Goal: Find specific page/section: Find specific page/section

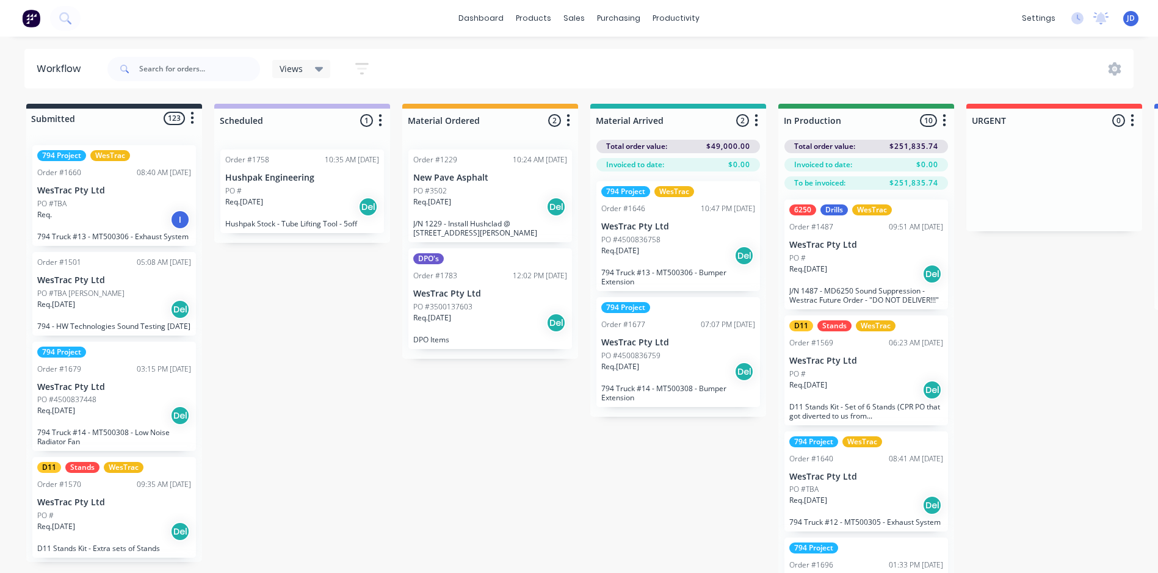
scroll to position [0, 1887]
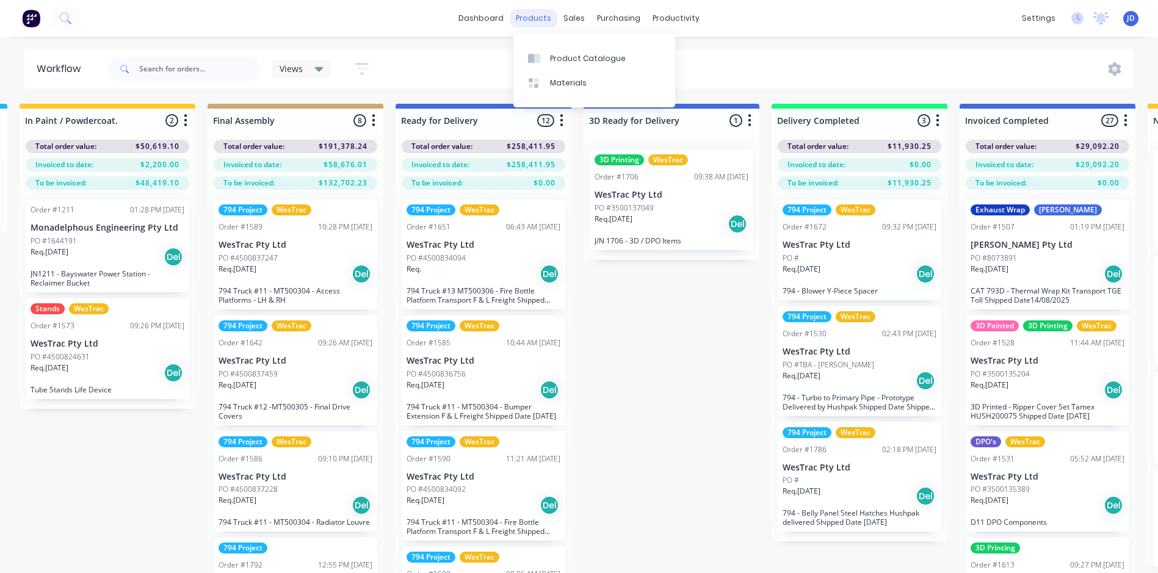
click at [533, 18] on div "products" at bounding box center [534, 18] width 48 height 18
click at [592, 52] on link "Product Catalogue" at bounding box center [595, 58] width 162 height 24
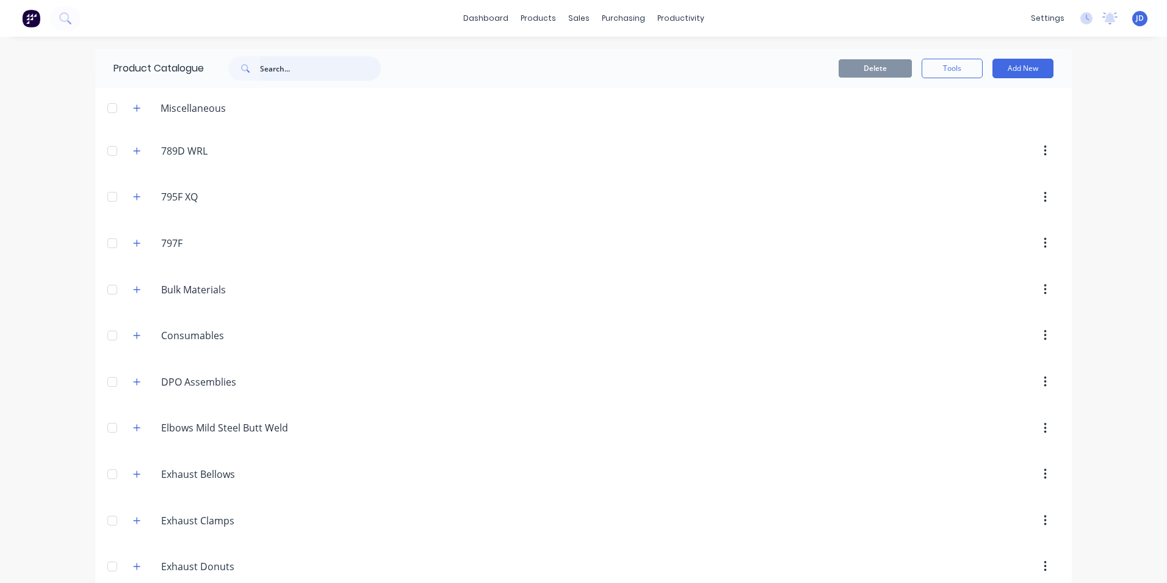
click at [269, 71] on input "text" at bounding box center [320, 68] width 121 height 24
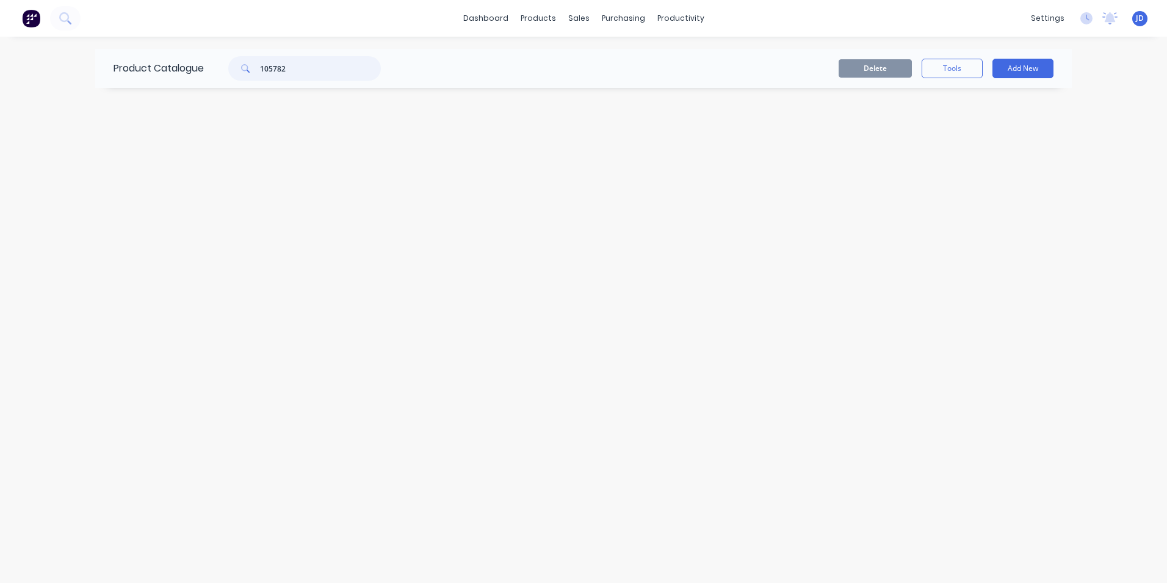
drag, startPoint x: 297, startPoint y: 71, endPoint x: 251, endPoint y: 68, distance: 46.5
click at [251, 68] on div "105782" at bounding box center [304, 68] width 153 height 24
drag, startPoint x: 303, startPoint y: 69, endPoint x: 240, endPoint y: 65, distance: 63.0
click at [240, 65] on div "601788" at bounding box center [304, 68] width 153 height 24
type input "a"
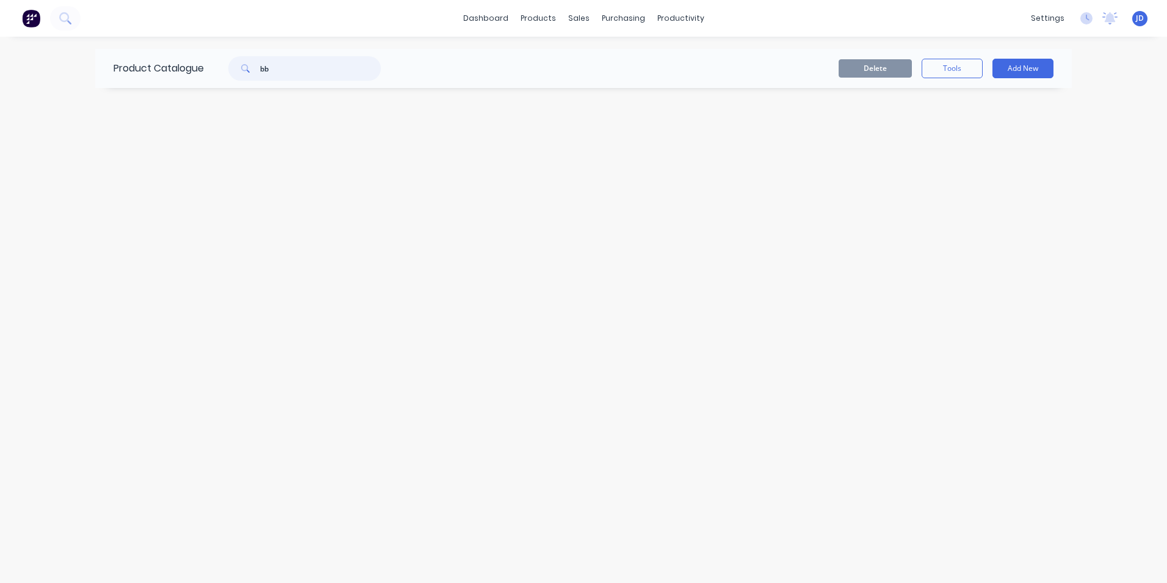
type input "b"
click at [349, 62] on input "text" at bounding box center [320, 68] width 121 height 24
